Goal: Information Seeking & Learning: Learn about a topic

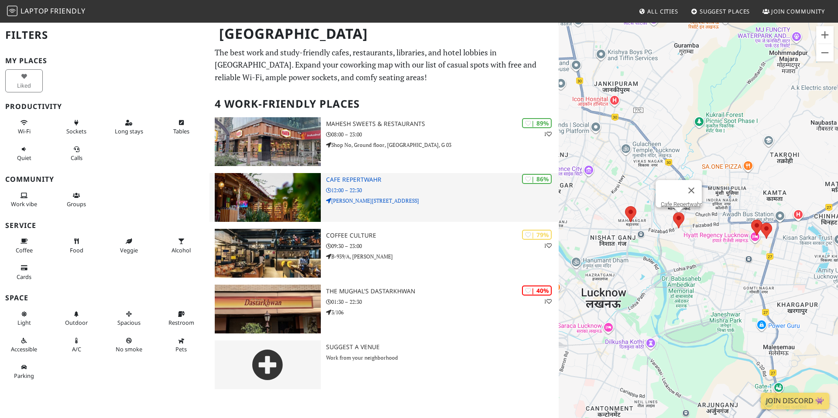
click at [270, 201] on img at bounding box center [268, 197] width 106 height 49
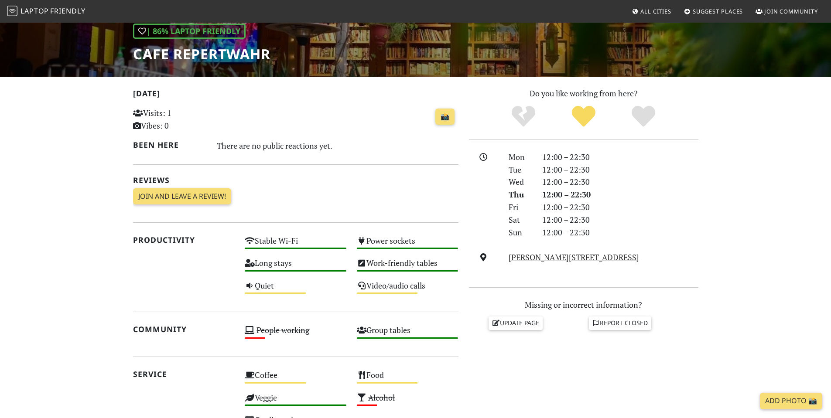
scroll to position [131, 0]
